Goal: Register for event/course

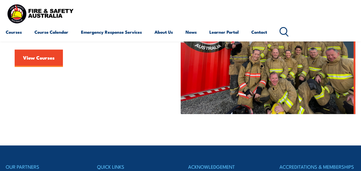
scroll to position [144, 0]
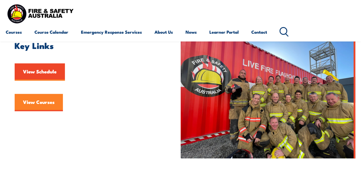
click at [34, 102] on link "View Courses" at bounding box center [39, 102] width 48 height 17
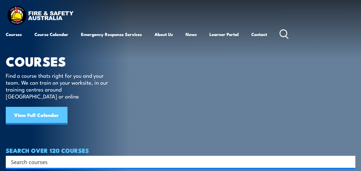
click at [51, 107] on link "View Full Calendar" at bounding box center [37, 115] width 62 height 17
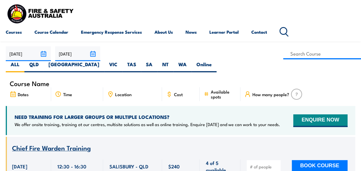
scroll to position [115, 0]
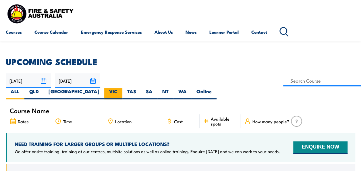
click at [122, 88] on label "VIC" at bounding box center [113, 93] width 18 height 11
click at [121, 88] on input "VIC" at bounding box center [120, 90] width 4 height 4
radio input "true"
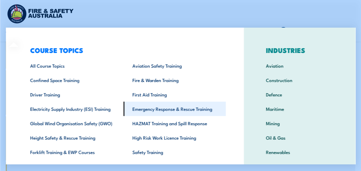
scroll to position [29, 0]
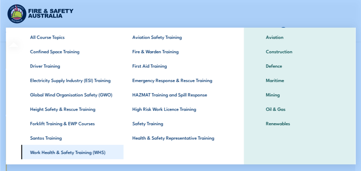
click at [90, 148] on link "Work Health & Safety Training (WHS)" at bounding box center [72, 152] width 102 height 14
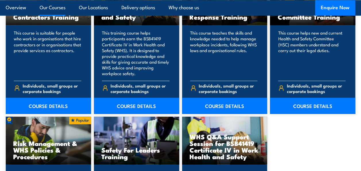
scroll to position [517, 0]
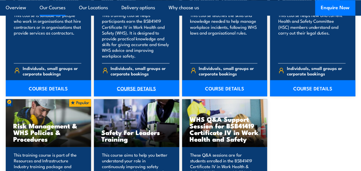
click at [128, 87] on link "COURSE DETAILS" at bounding box center [136, 88] width 85 height 16
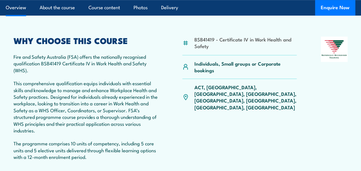
scroll to position [202, 0]
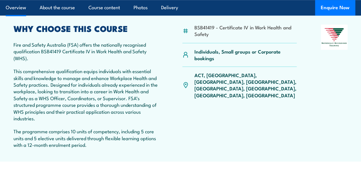
click at [266, 75] on p "ACT, [GEOGRAPHIC_DATA], [GEOGRAPHIC_DATA], [GEOGRAPHIC_DATA], [GEOGRAPHIC_DATA]…" at bounding box center [245, 85] width 102 height 27
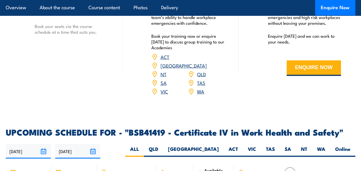
scroll to position [1761, 0]
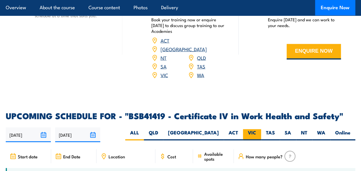
click at [251, 129] on label "VIC" at bounding box center [252, 134] width 18 height 11
click at [256, 129] on input "VIC" at bounding box center [258, 131] width 4 height 4
radio input "true"
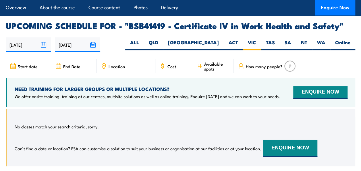
click at [25, 64] on span "Start date" at bounding box center [28, 66] width 20 height 5
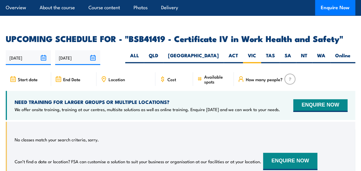
scroll to position [1823, 0]
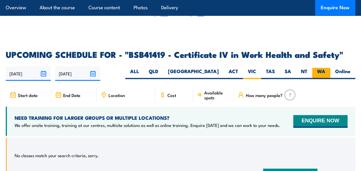
drag, startPoint x: 335, startPoint y: 7, endPoint x: 320, endPoint y: 56, distance: 51.7
click at [335, 7] on button "Enquire Now" at bounding box center [335, 8] width 40 height 16
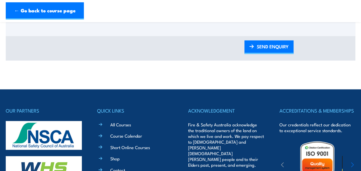
scroll to position [345, 0]
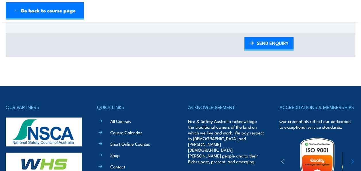
click at [56, 136] on img at bounding box center [44, 131] width 76 height 29
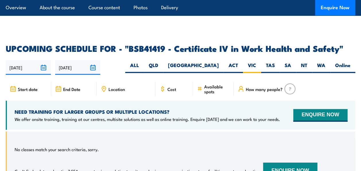
scroll to position [1838, 0]
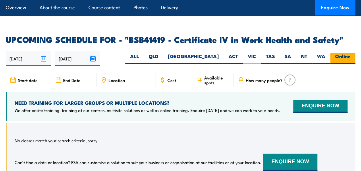
click at [344, 53] on label "Online" at bounding box center [343, 58] width 25 height 11
click at [351, 53] on input "Online" at bounding box center [353, 55] width 4 height 4
radio input "true"
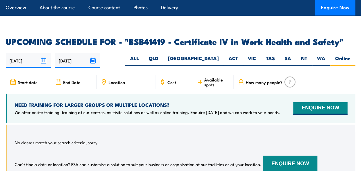
scroll to position [1823, 0]
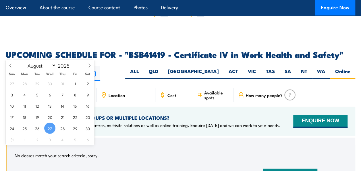
click at [44, 66] on input "[DATE]" at bounding box center [28, 73] width 45 height 15
click at [53, 64] on select "January February March April May June July August September October November De…" at bounding box center [40, 65] width 31 height 7
select select "8"
click at [25, 62] on select "January February March April May June July August September October November De…" at bounding box center [40, 65] width 31 height 7
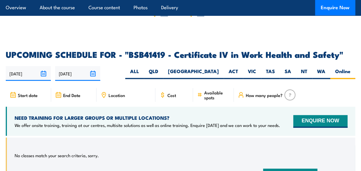
click at [129, 137] on div "No classes match your search criteria, sorry. Can’t find a date or location? FS…" at bounding box center [181, 165] width 350 height 57
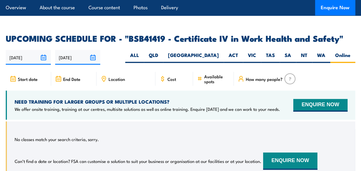
scroll to position [1851, 0]
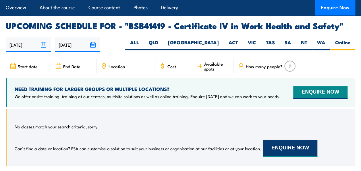
click at [279, 140] on button "ENQUIRE NOW" at bounding box center [290, 148] width 54 height 17
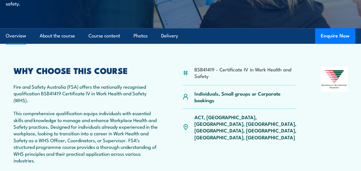
scroll to position [172, 0]
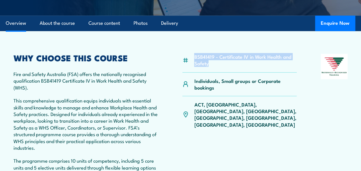
drag, startPoint x: 195, startPoint y: 57, endPoint x: 209, endPoint y: 64, distance: 15.7
click at [209, 64] on li "BSB41419 - Certificate IV in Work Health and Safety" at bounding box center [245, 60] width 102 height 14
copy li "BSB41419 - Certificate IV in Work Health and Safety"
